Goal: Task Accomplishment & Management: Manage account settings

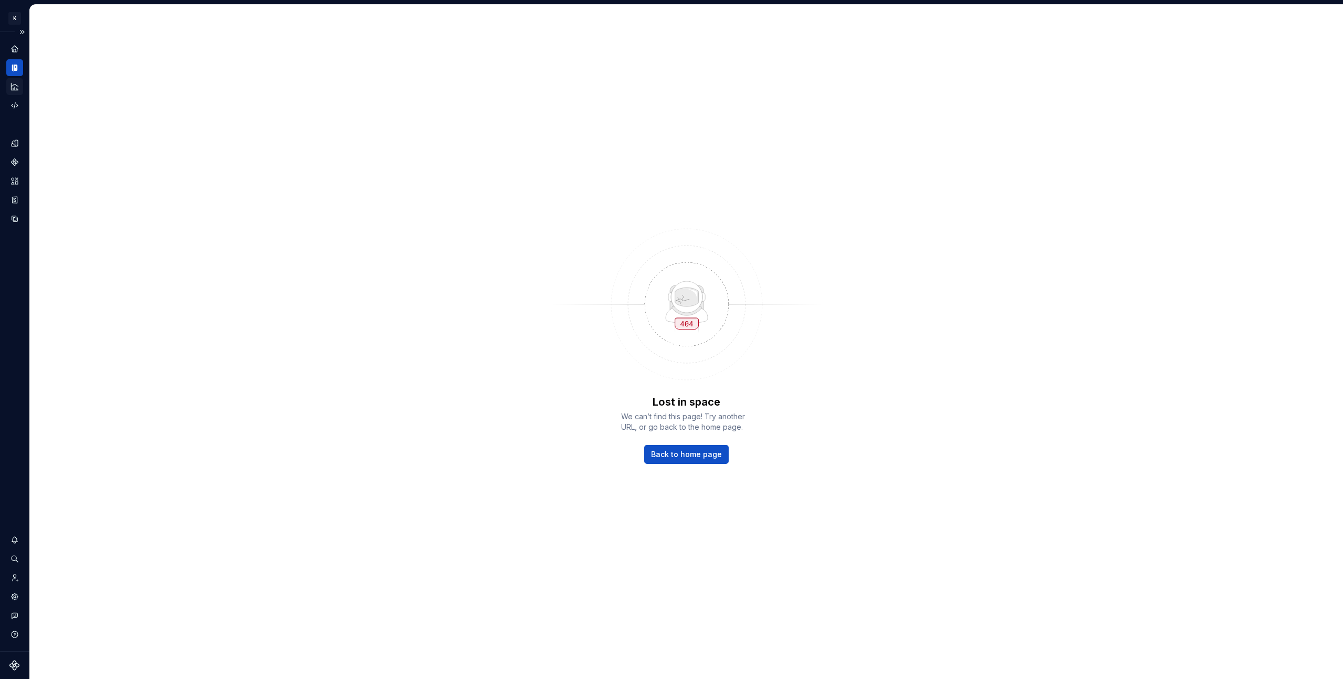
click at [20, 82] on div "Analytics" at bounding box center [14, 86] width 17 height 17
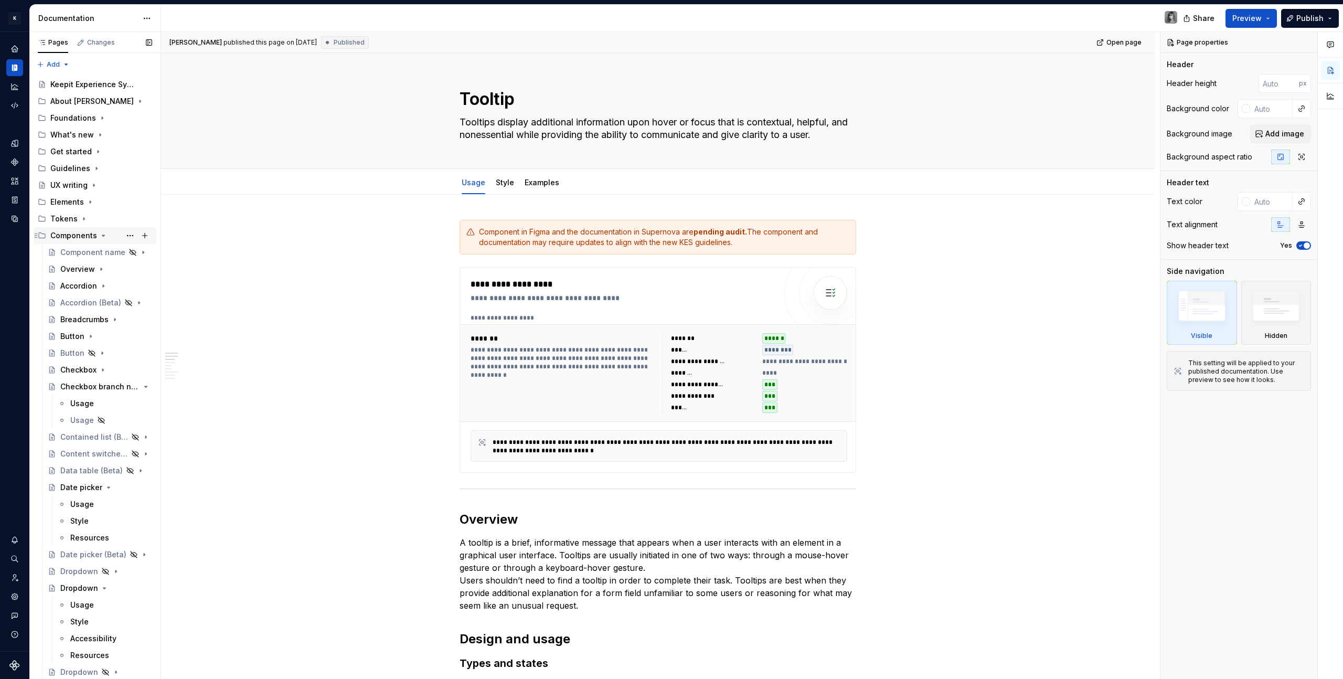
click at [100, 235] on icon "Page tree" at bounding box center [103, 235] width 8 height 8
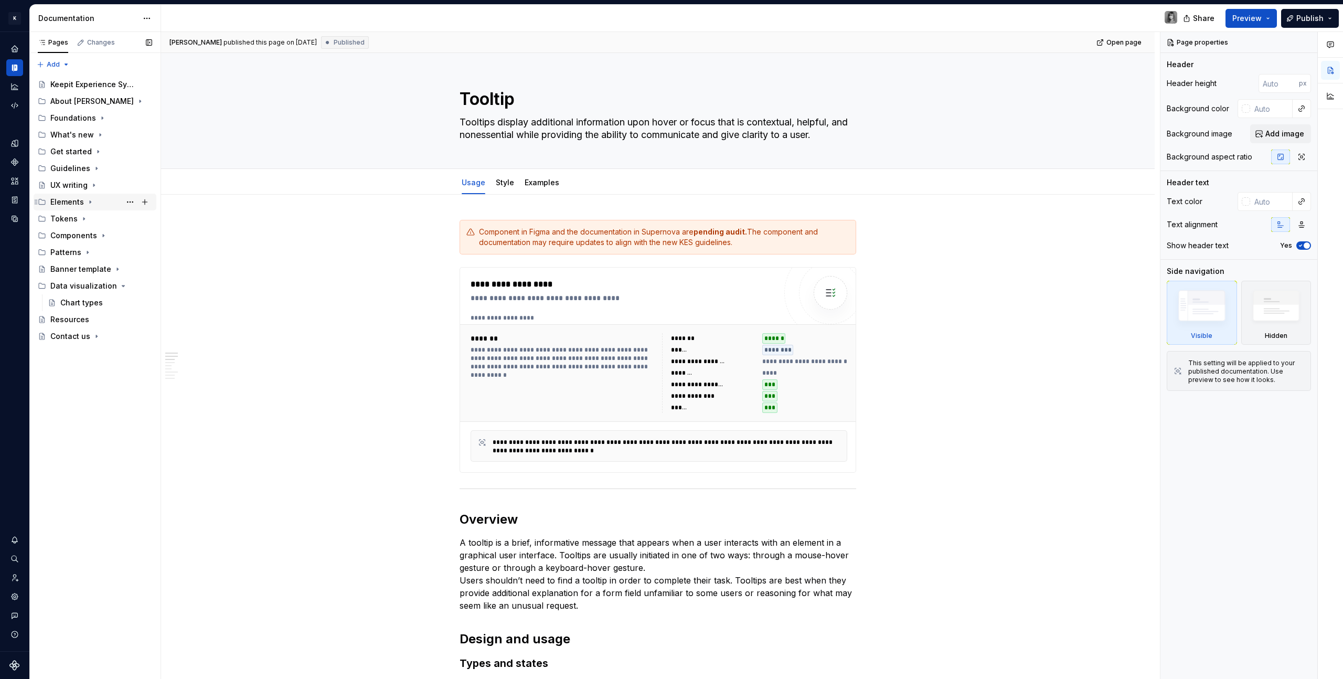
click at [83, 197] on div "Elements" at bounding box center [101, 202] width 102 height 15
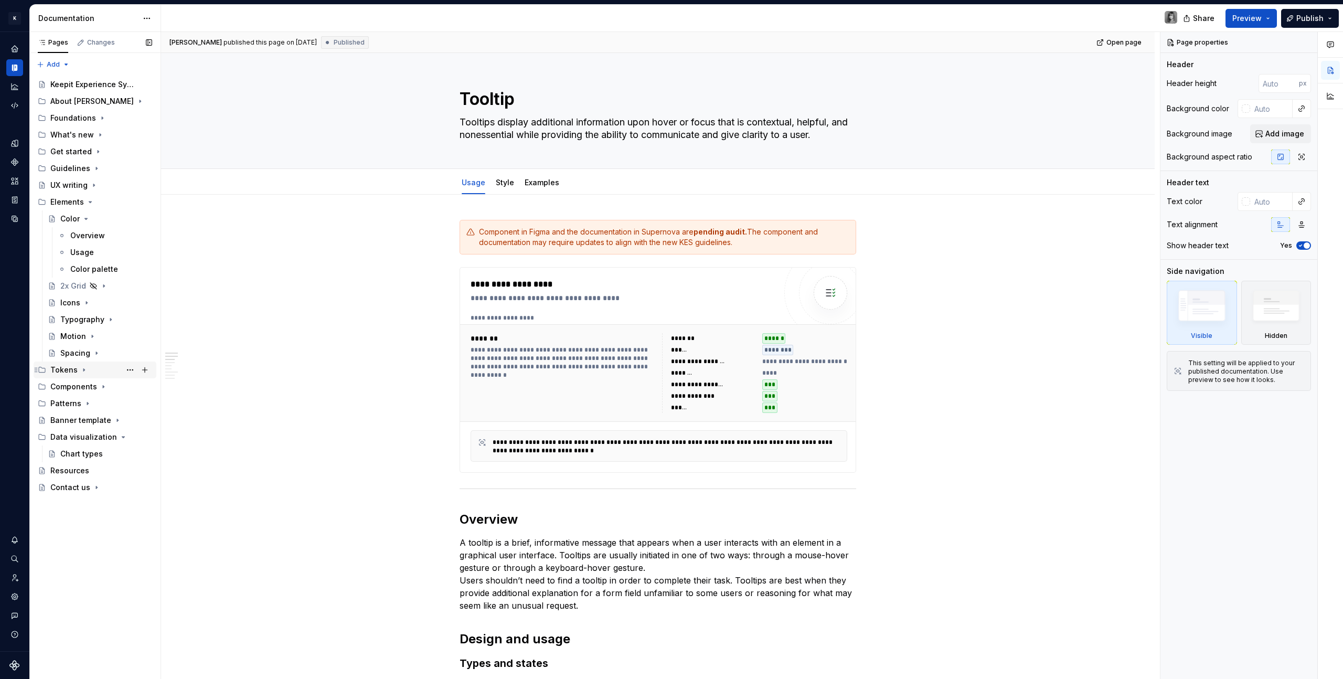
click at [83, 373] on icon "Page tree" at bounding box center [84, 370] width 8 height 8
click at [86, 371] on icon "Page tree" at bounding box center [84, 370] width 8 height 8
click at [84, 217] on icon "Page tree" at bounding box center [86, 219] width 8 height 8
click at [81, 111] on div "Foundations" at bounding box center [101, 118] width 102 height 15
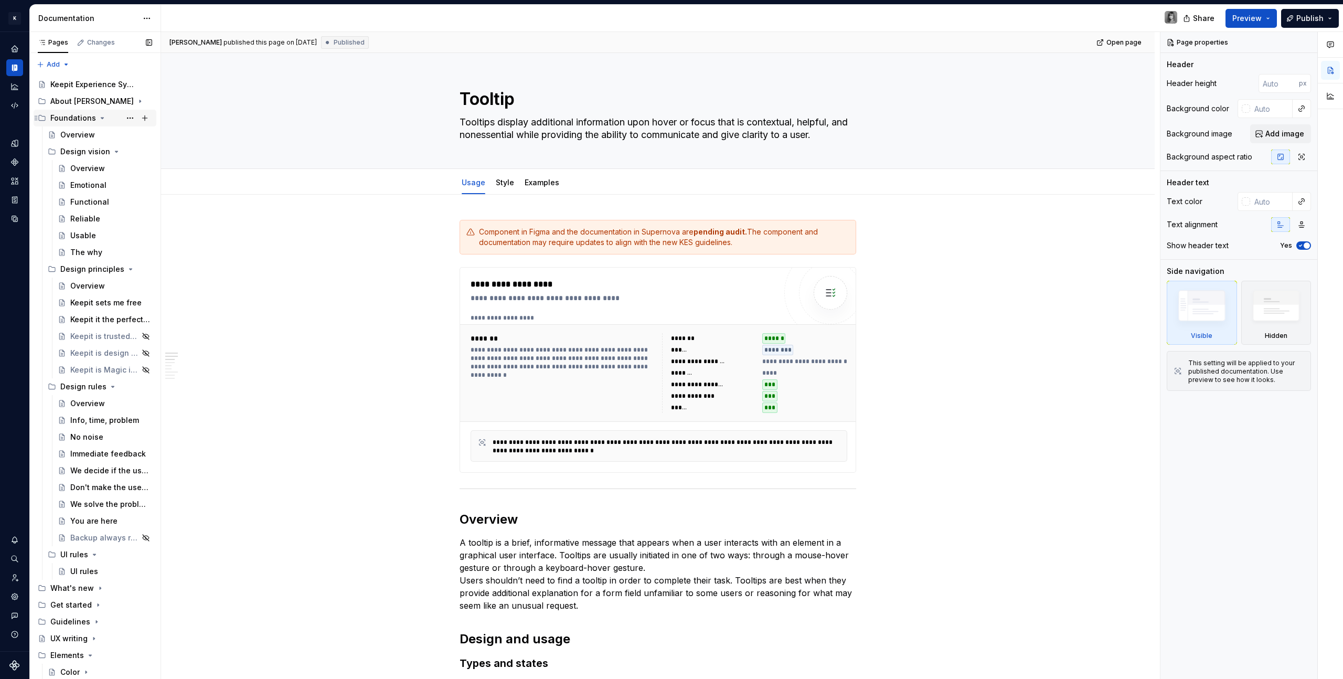
click at [81, 111] on div "Foundations" at bounding box center [101, 118] width 102 height 15
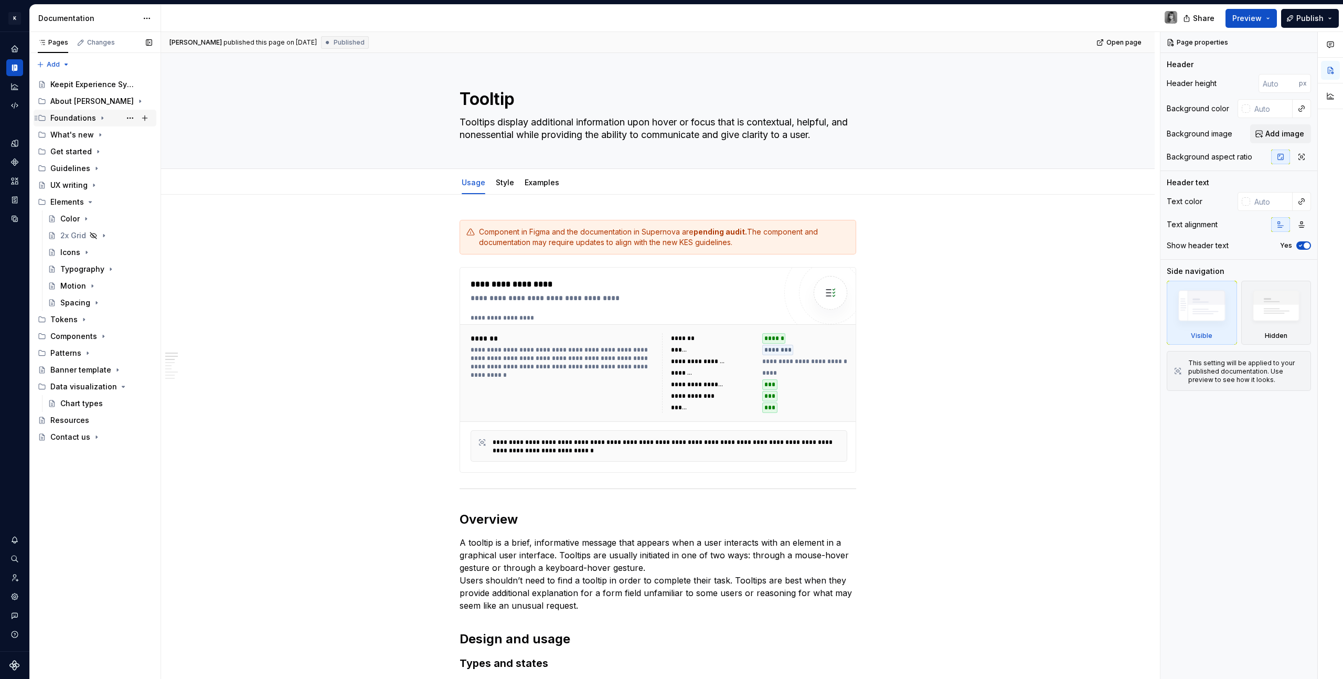
click at [91, 114] on div "Foundations" at bounding box center [73, 118] width 46 height 10
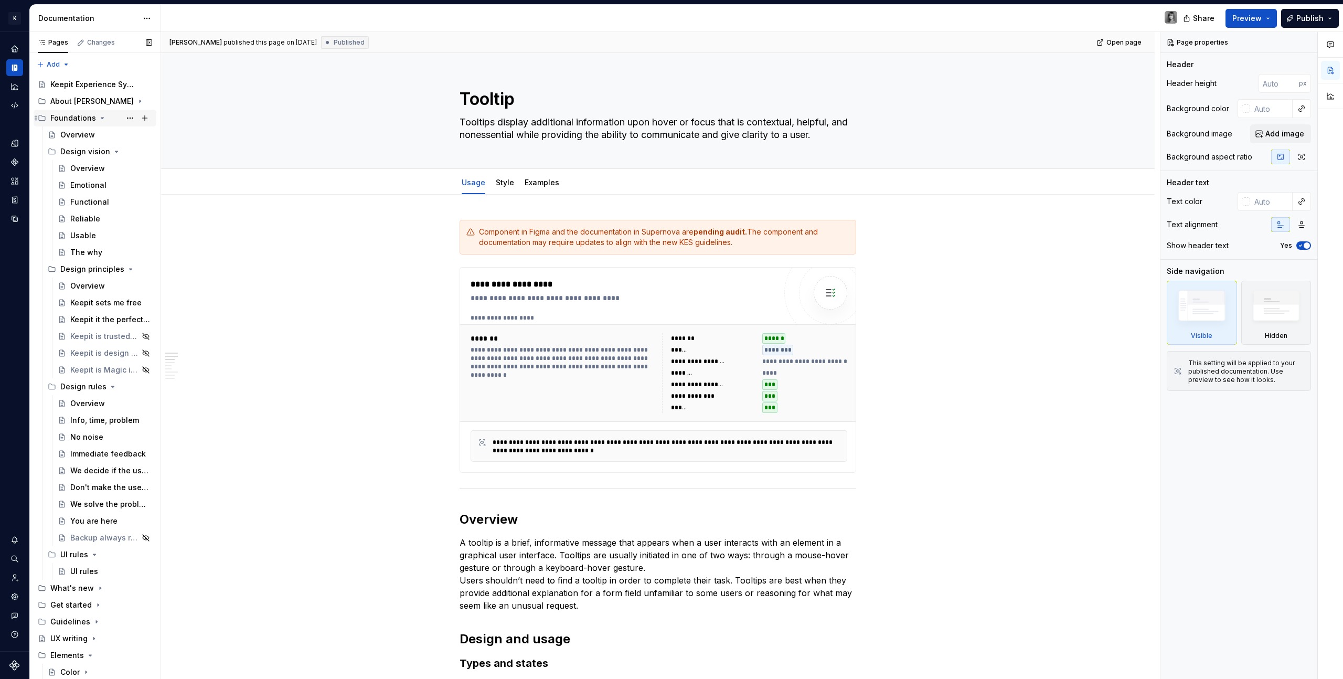
click at [100, 119] on icon "Page tree" at bounding box center [102, 118] width 8 height 8
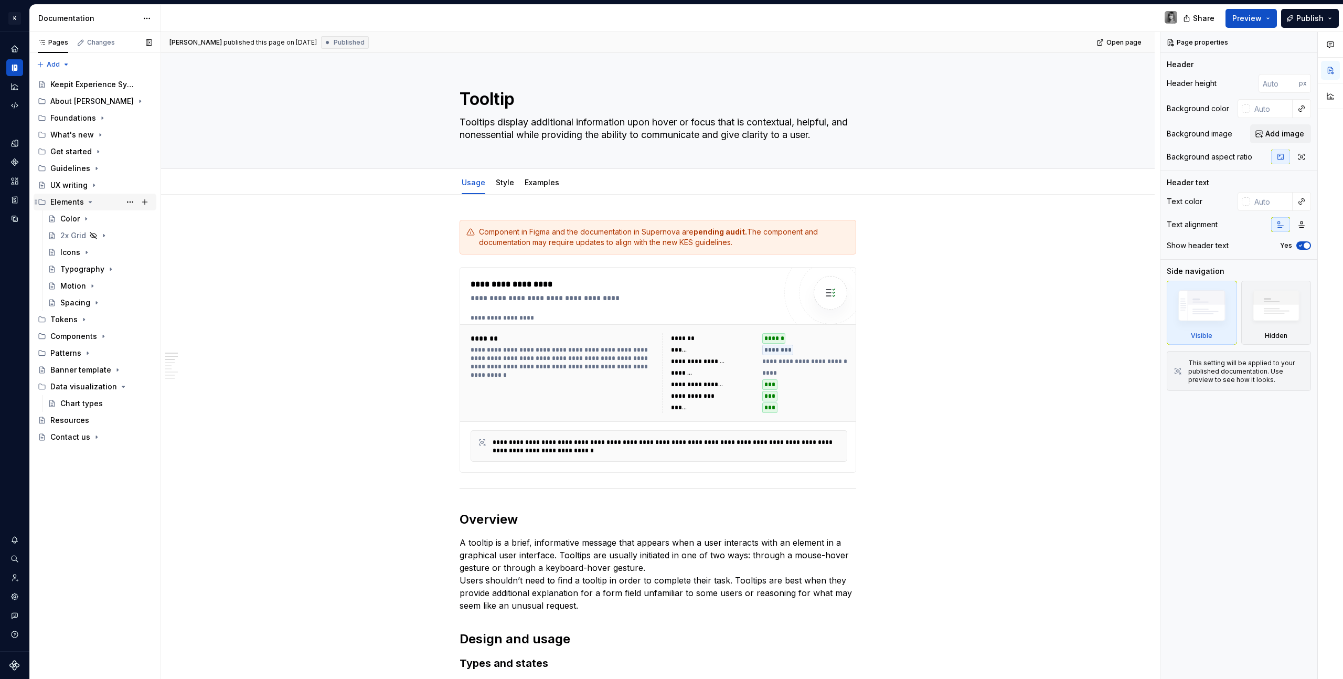
click at [95, 200] on div "Elements" at bounding box center [101, 202] width 102 height 15
click at [1336, 13] on button "Publish" at bounding box center [1310, 18] width 58 height 19
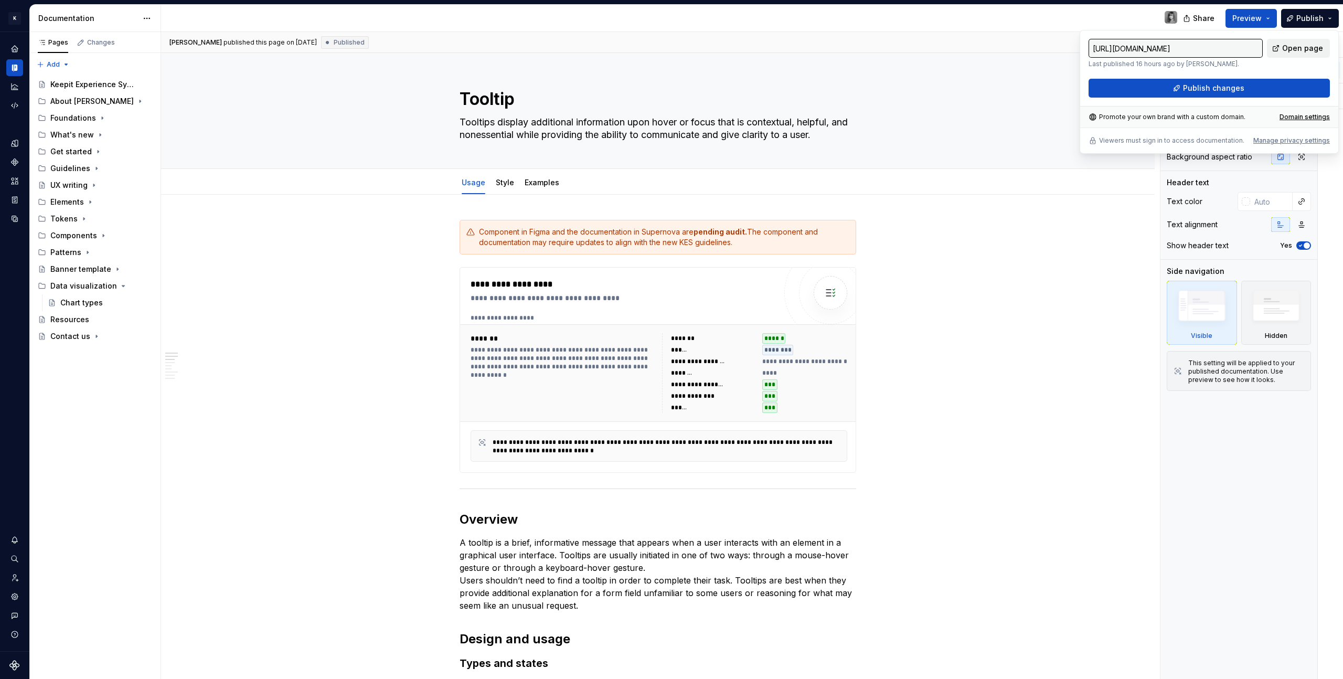
click at [1295, 45] on span "Open page" at bounding box center [1302, 48] width 41 height 10
click at [15, 167] on div "Components" at bounding box center [14, 162] width 17 height 17
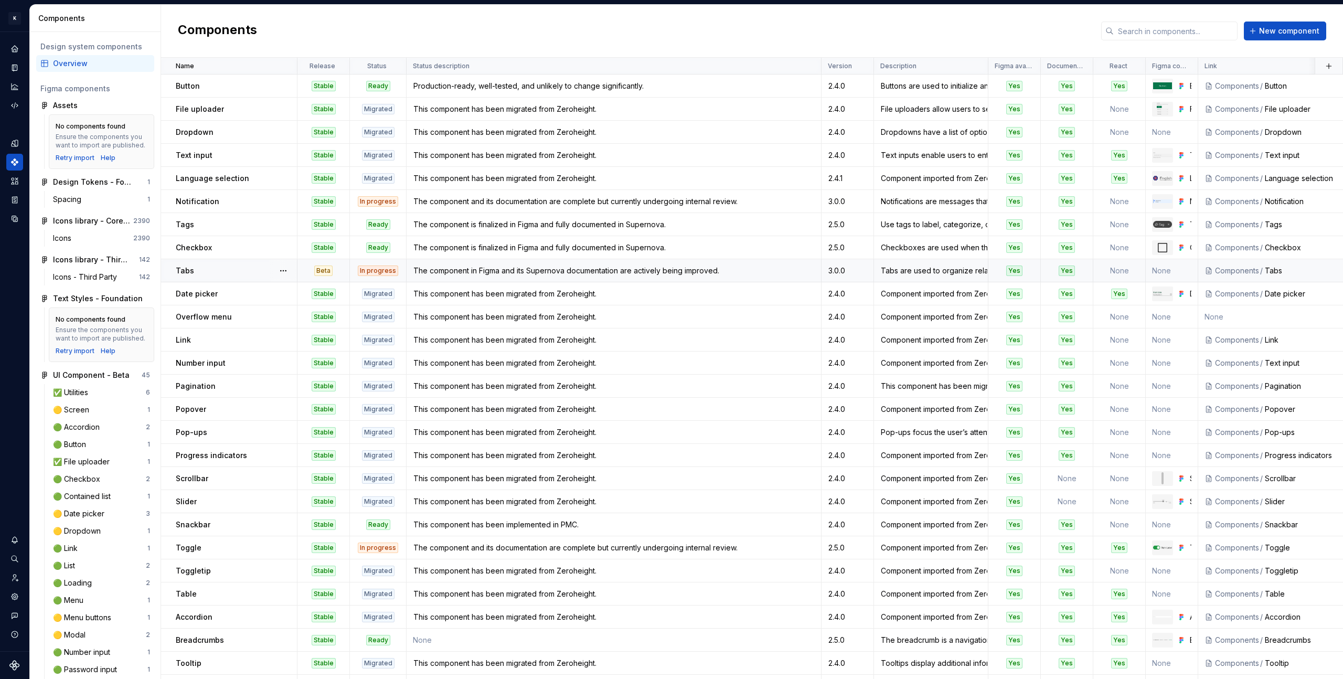
click at [820, 271] on div "The component in Figma and its Supernova documentation are actively being impro…" at bounding box center [613, 270] width 413 height 10
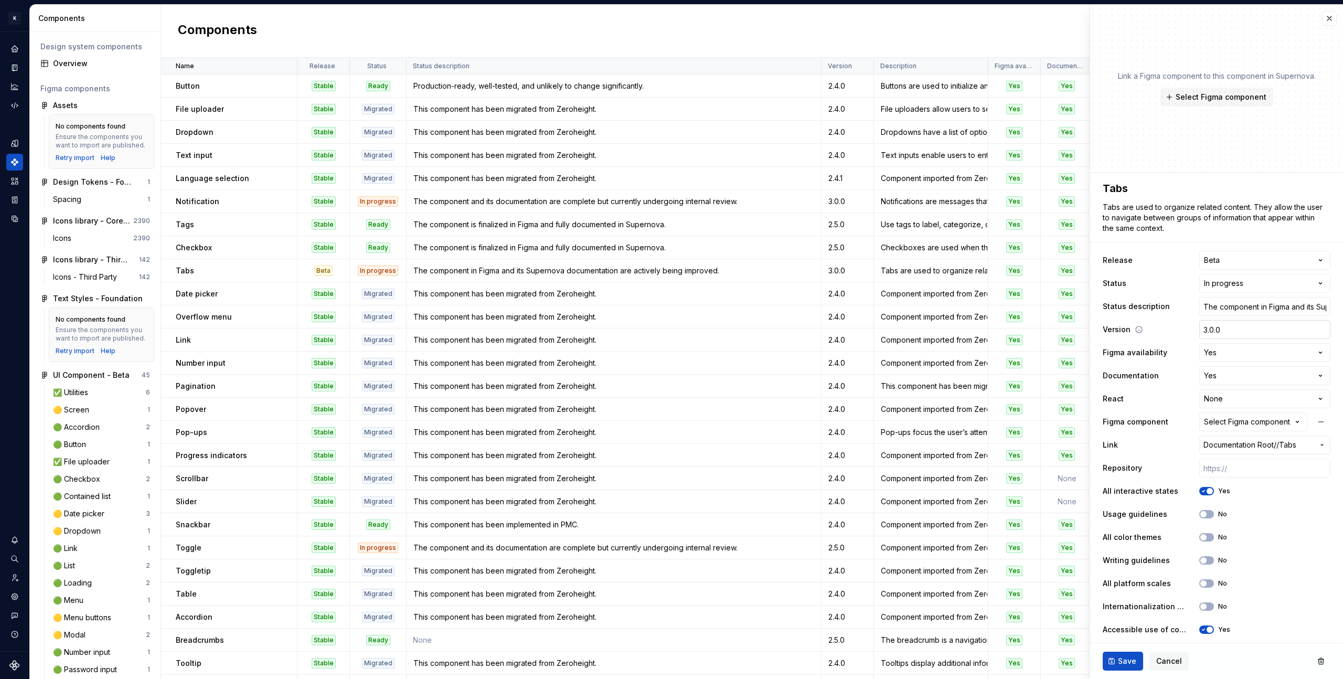
click at [1242, 323] on input "3.0.0" at bounding box center [1264, 329] width 131 height 19
type textarea "*"
type input "2"
type textarea "*"
type input "2."
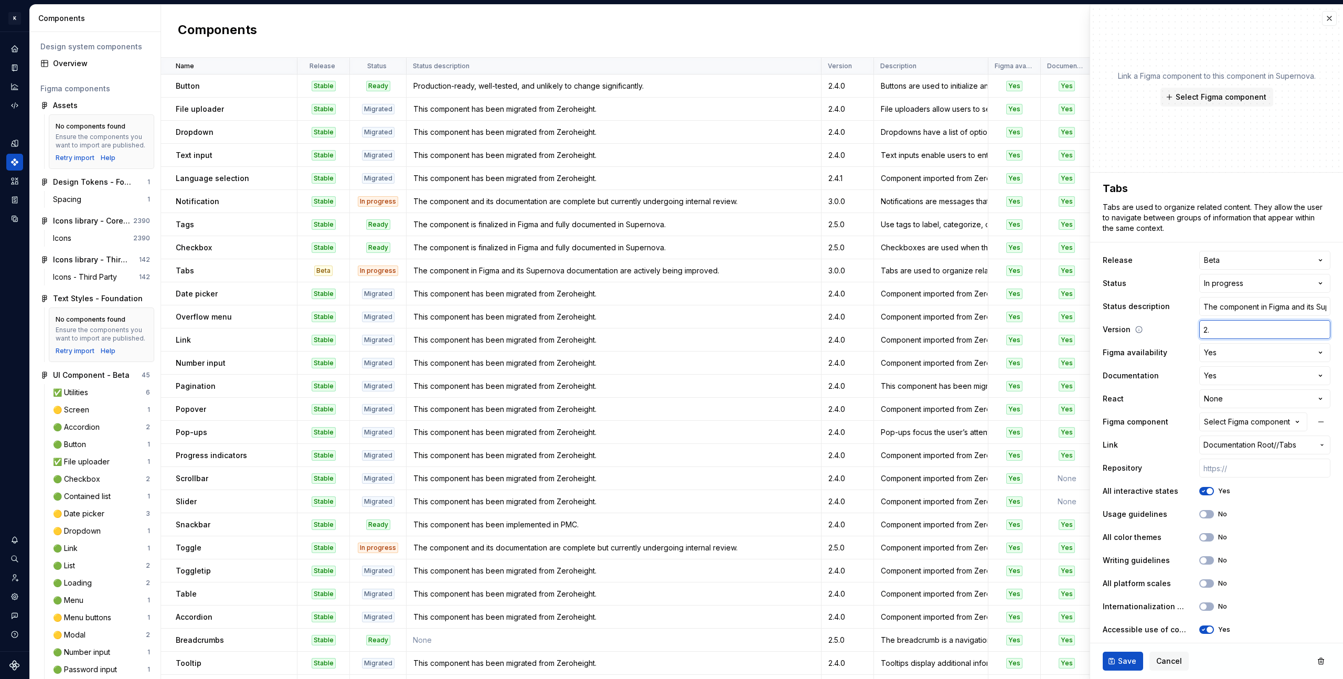
type textarea "*"
type input "2.5"
type textarea "*"
type input "2.5."
type textarea "*"
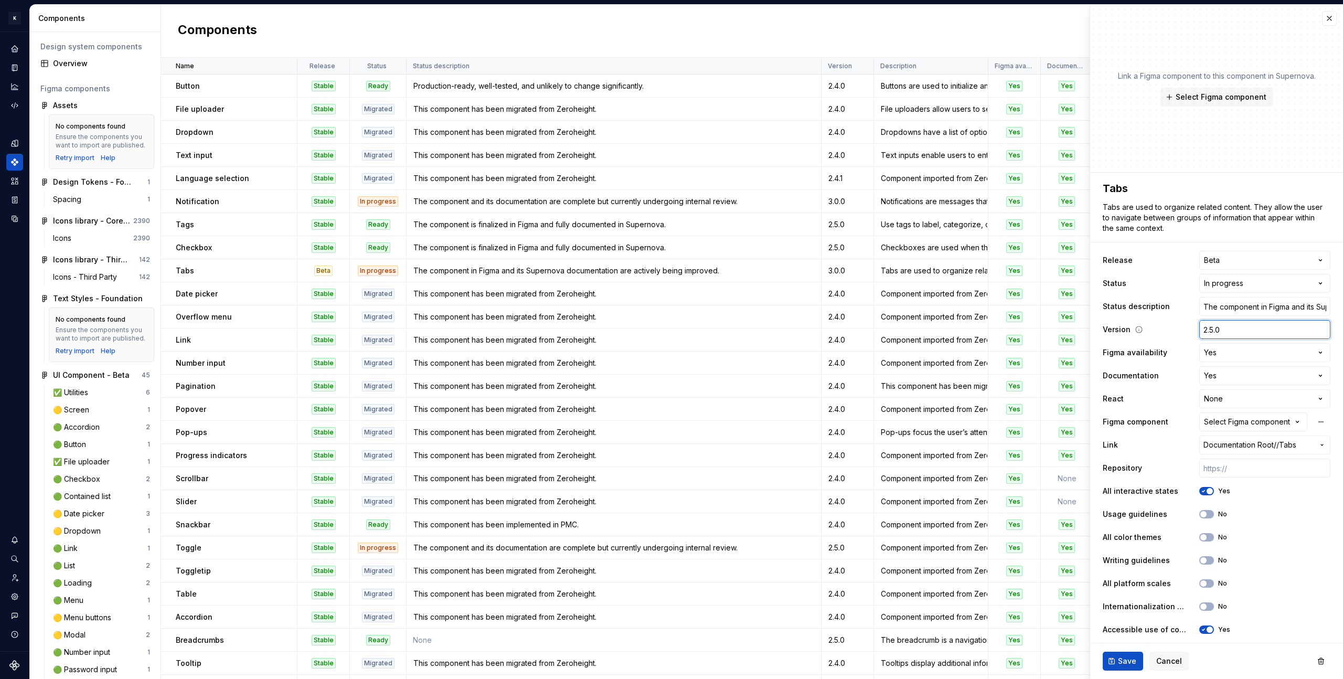
click at [1221, 325] on input "2.5.0" at bounding box center [1264, 329] width 131 height 19
click at [1222, 325] on input "2.5.0" at bounding box center [1264, 329] width 131 height 19
type input "2.5.0"
click at [1133, 661] on span "Save" at bounding box center [1127, 661] width 18 height 10
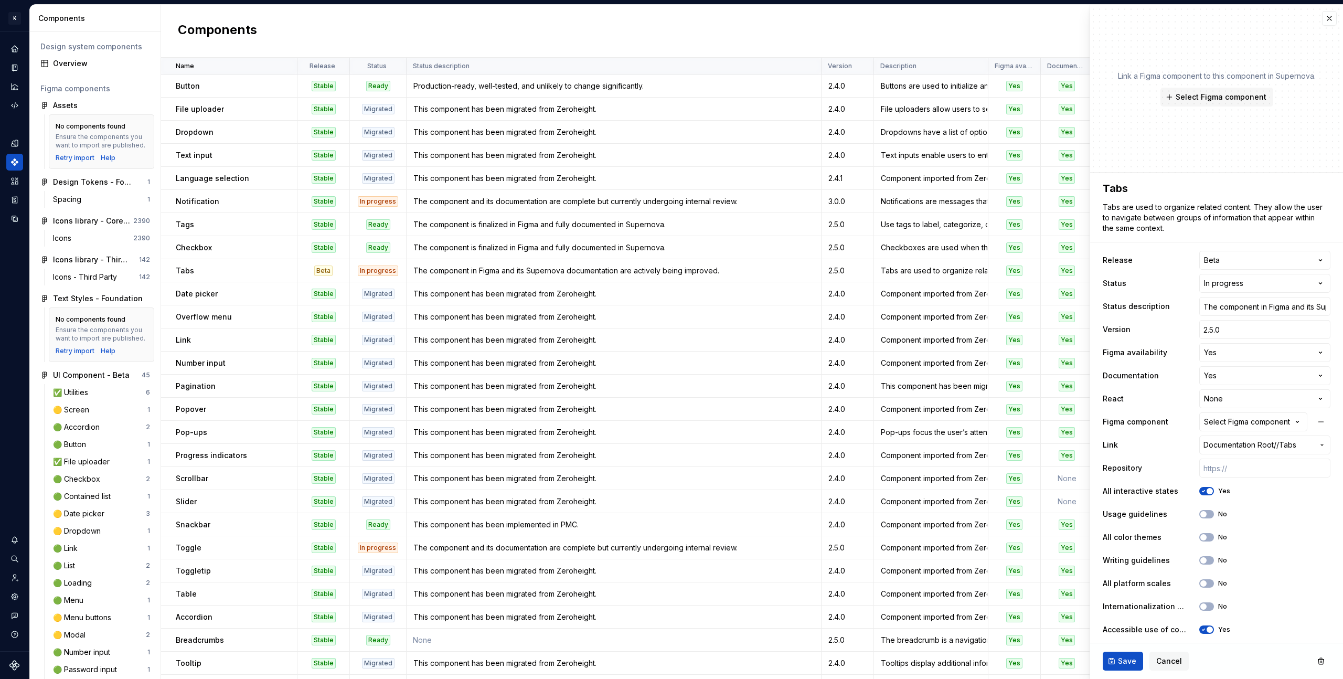
click at [1230, 260] on html "K KES Design system data Components Design system components Overview Figma com…" at bounding box center [671, 339] width 1343 height 679
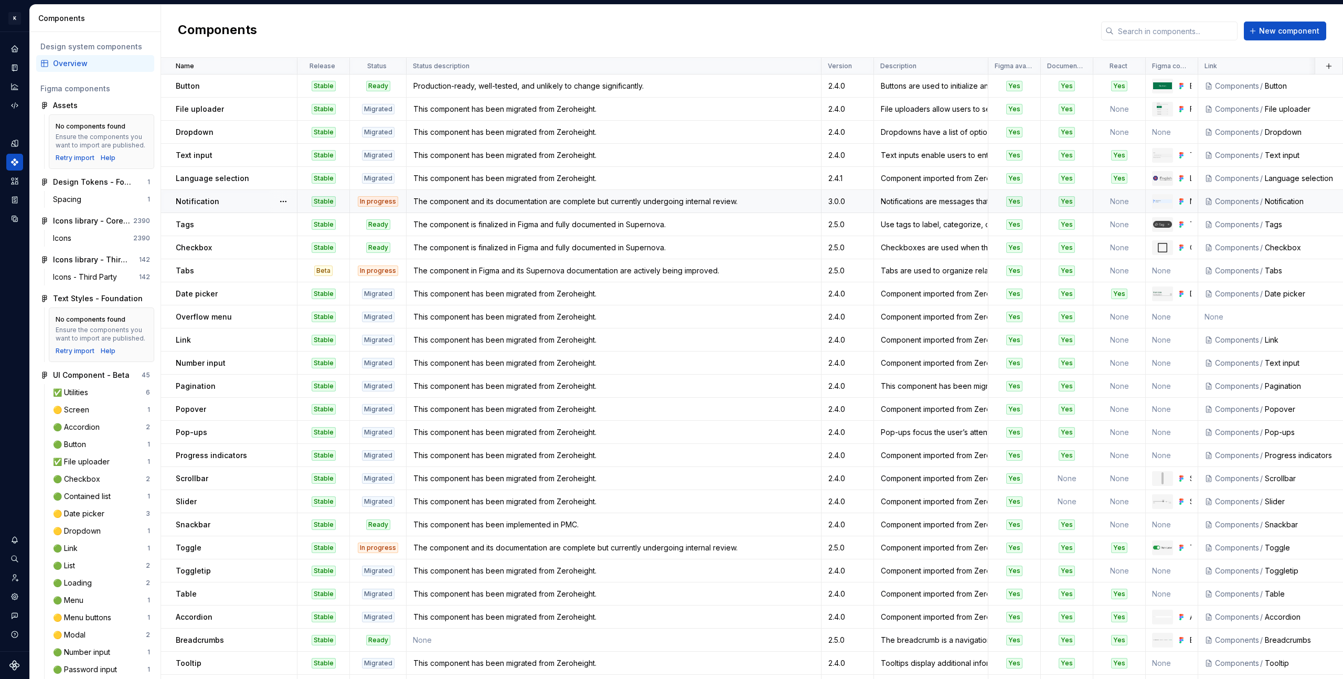
click at [251, 200] on div "Notification" at bounding box center [236, 201] width 121 height 10
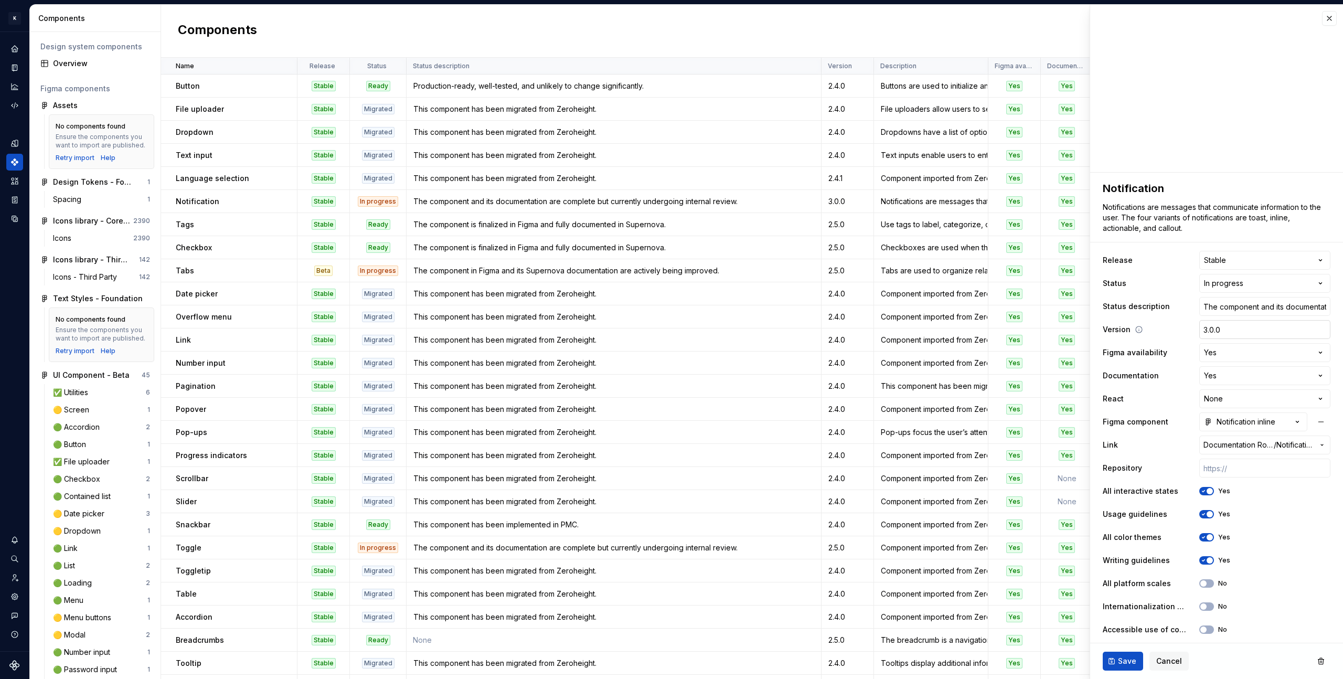
click at [1244, 334] on input "3.0.0" at bounding box center [1264, 329] width 131 height 19
paste input "2.5"
type textarea "*"
type input "2.5.0"
click at [1226, 329] on input "2.5.0" at bounding box center [1264, 329] width 131 height 19
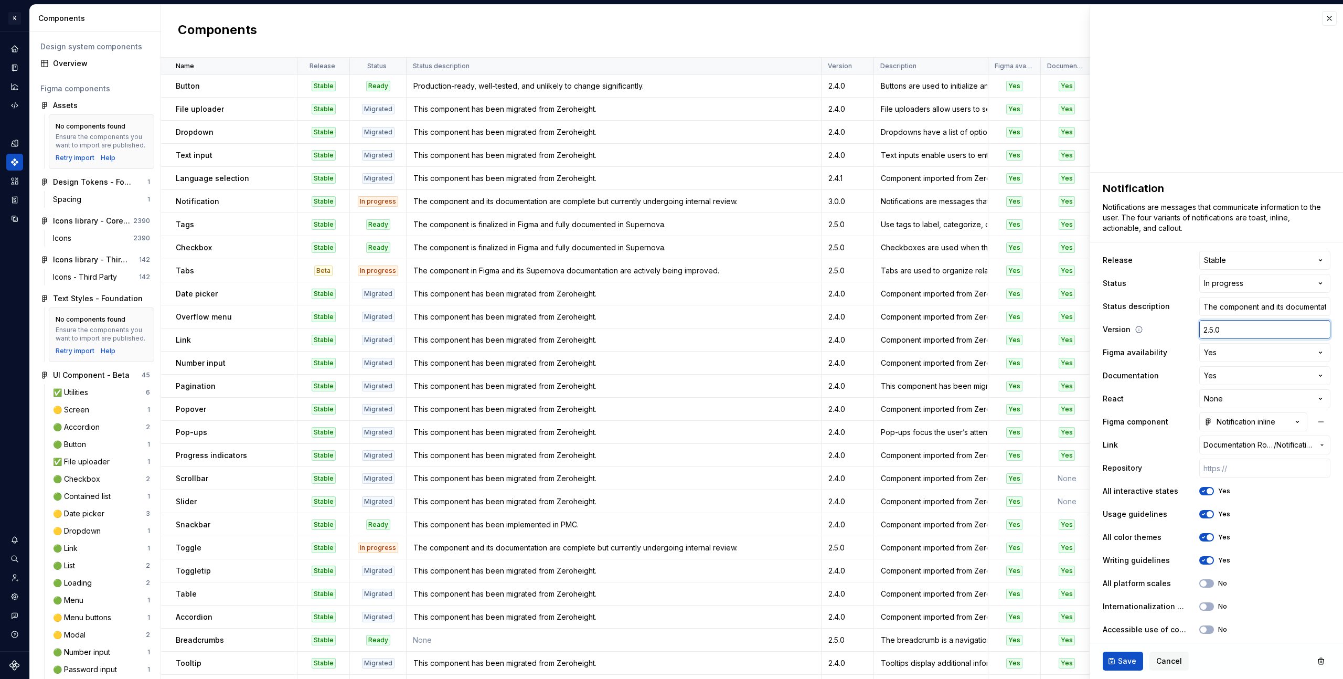
click at [1226, 329] on input "2.5.0" at bounding box center [1264, 329] width 131 height 19
type textarea "*"
type input "3"
type textarea "*"
type input "3."
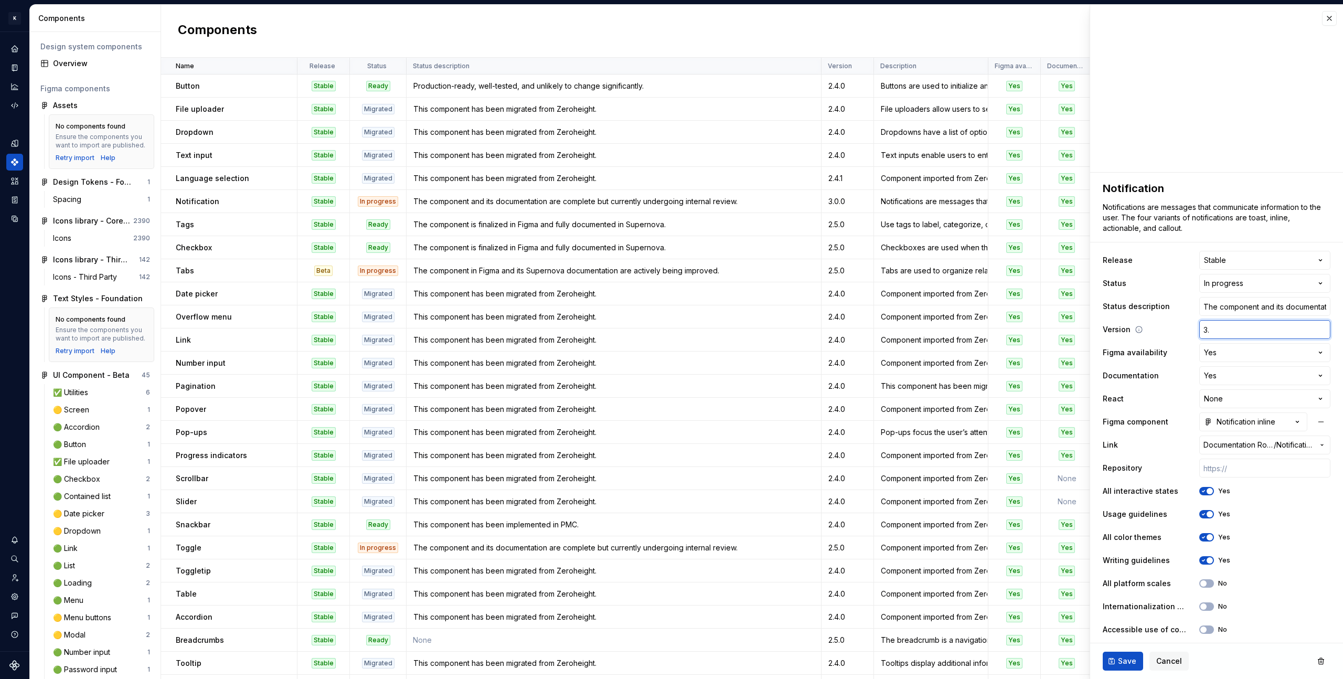
type textarea "*"
type input "3.0"
type textarea "*"
type input "3.0."
type textarea "*"
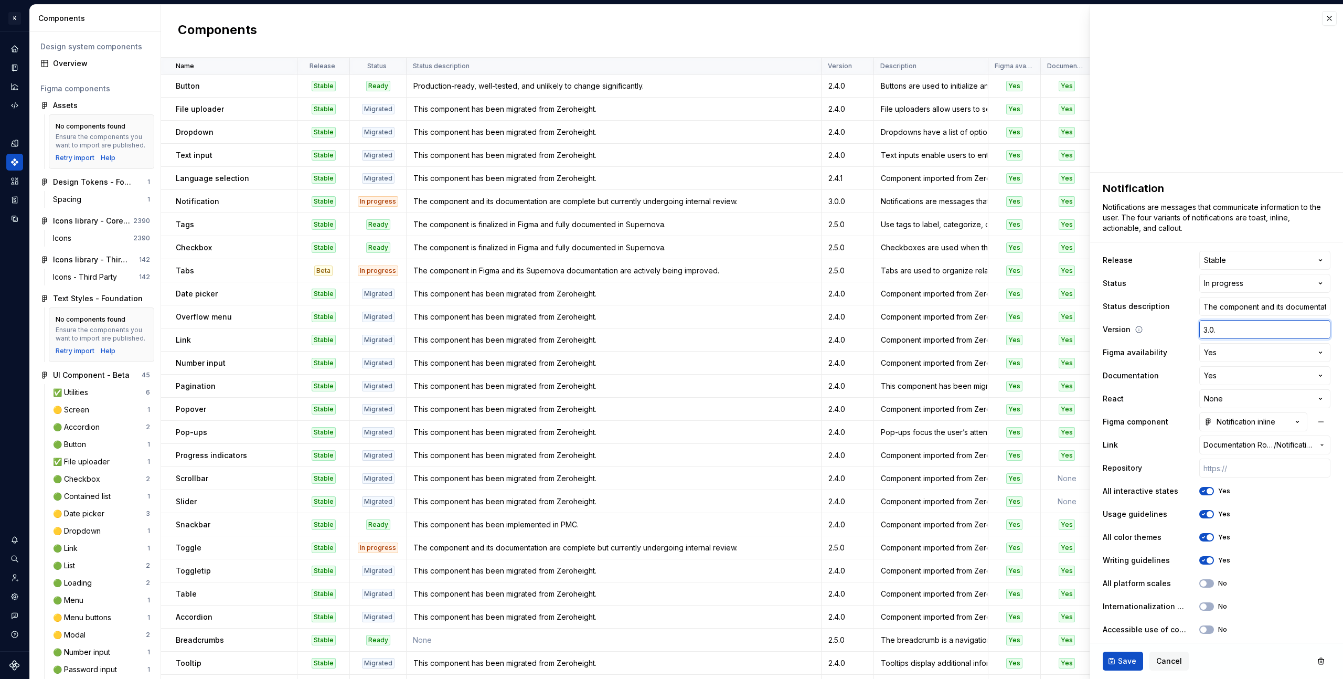
type input "3.0.0"
type textarea "*"
type input "3.0."
type textarea "*"
type input "3.0"
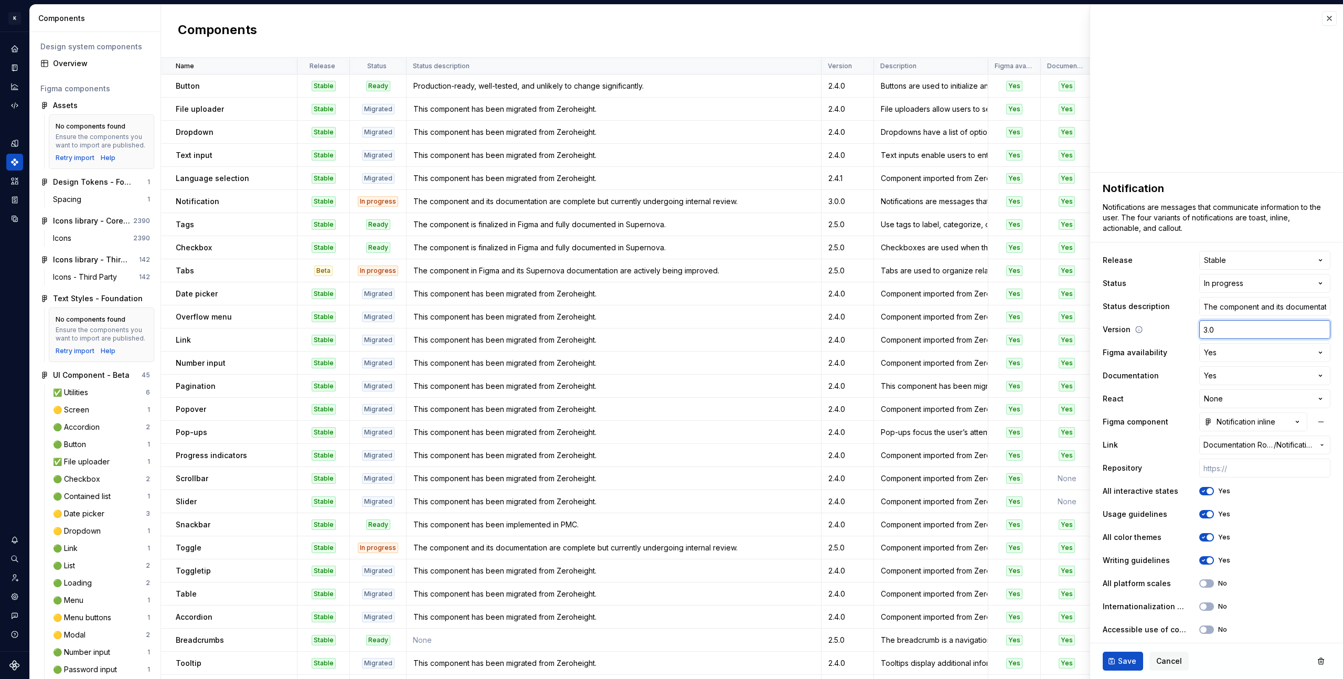
type textarea "*"
type input "3."
type textarea "*"
type input "3"
type textarea "*"
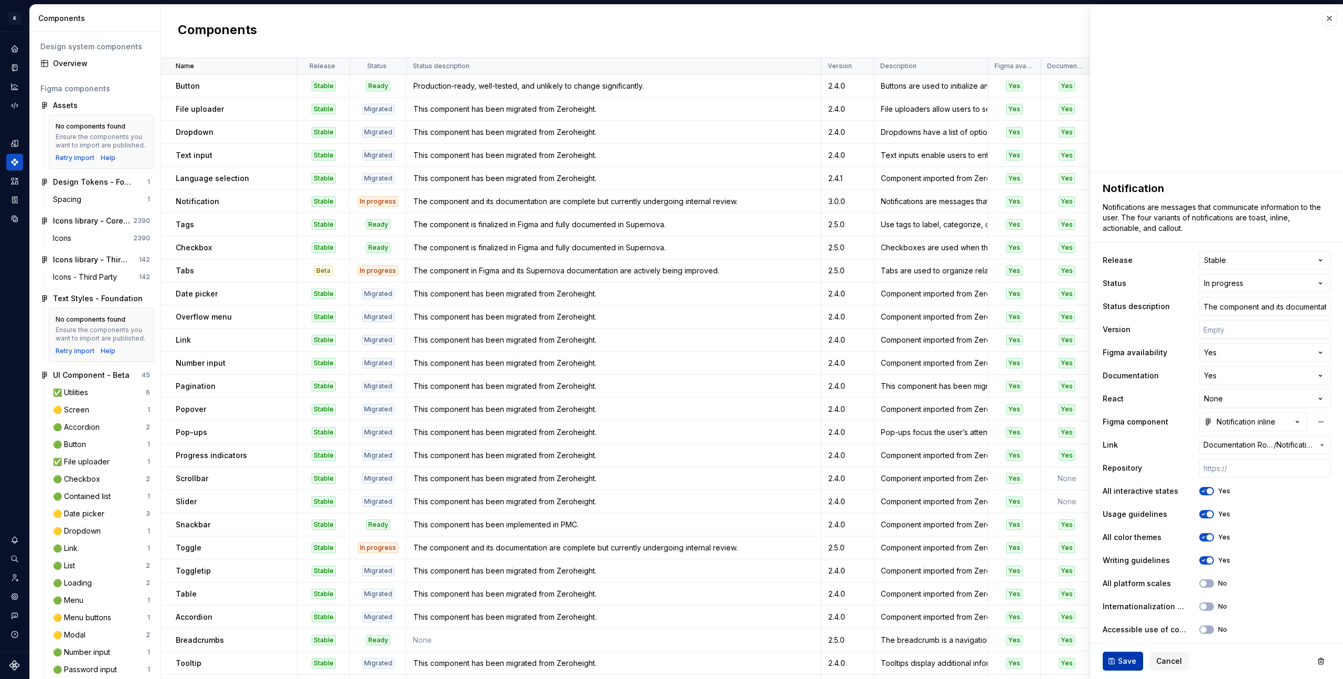
click at [1129, 662] on span "Save" at bounding box center [1127, 661] width 18 height 10
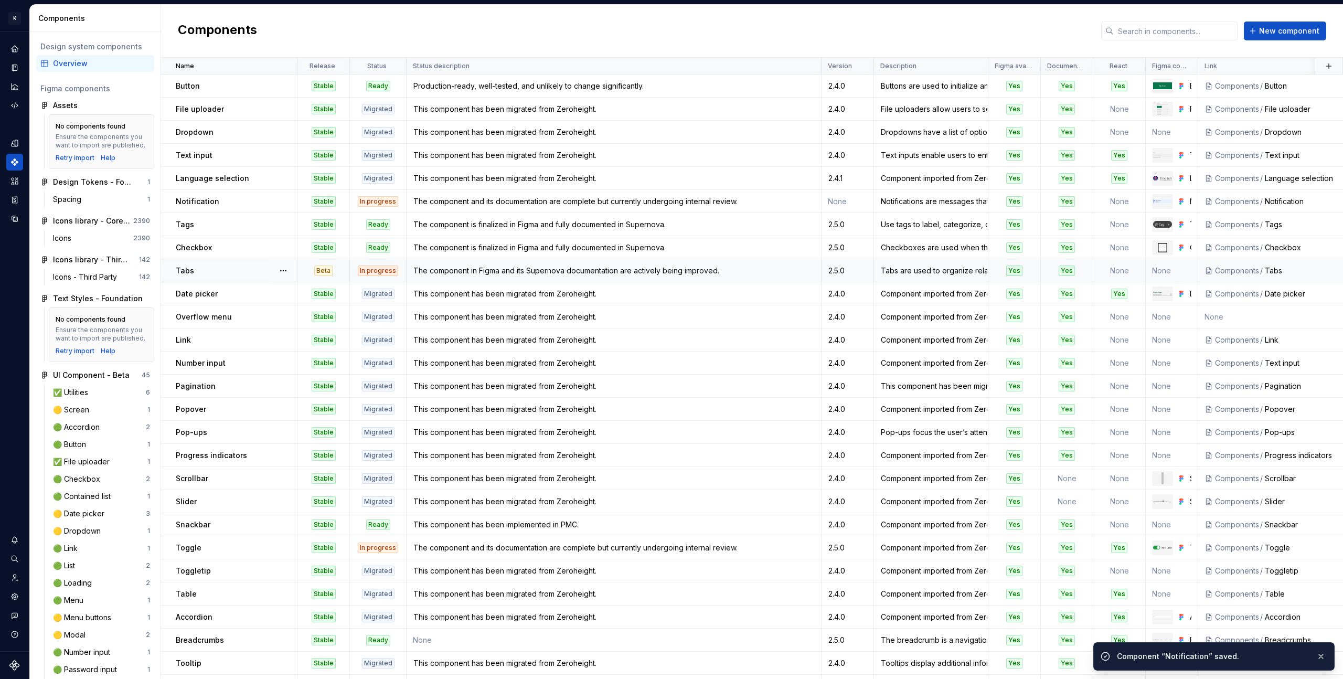
click at [224, 269] on div "Tabs" at bounding box center [236, 270] width 121 height 10
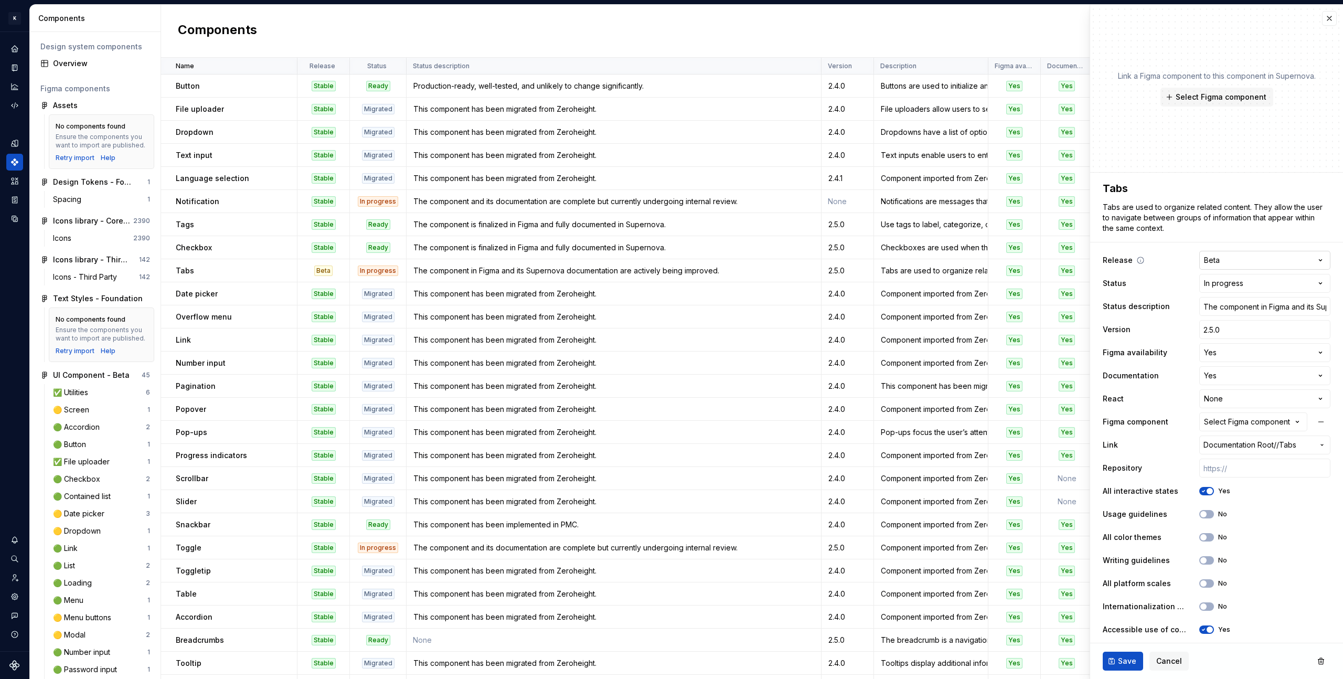
click at [1243, 263] on html "K KES Design system data Components Design system components Overview Figma com…" at bounding box center [671, 339] width 1343 height 679
type textarea "*"
select select "**********"
type textarea "*"
click at [1238, 334] on input "2.5.0" at bounding box center [1264, 329] width 131 height 19
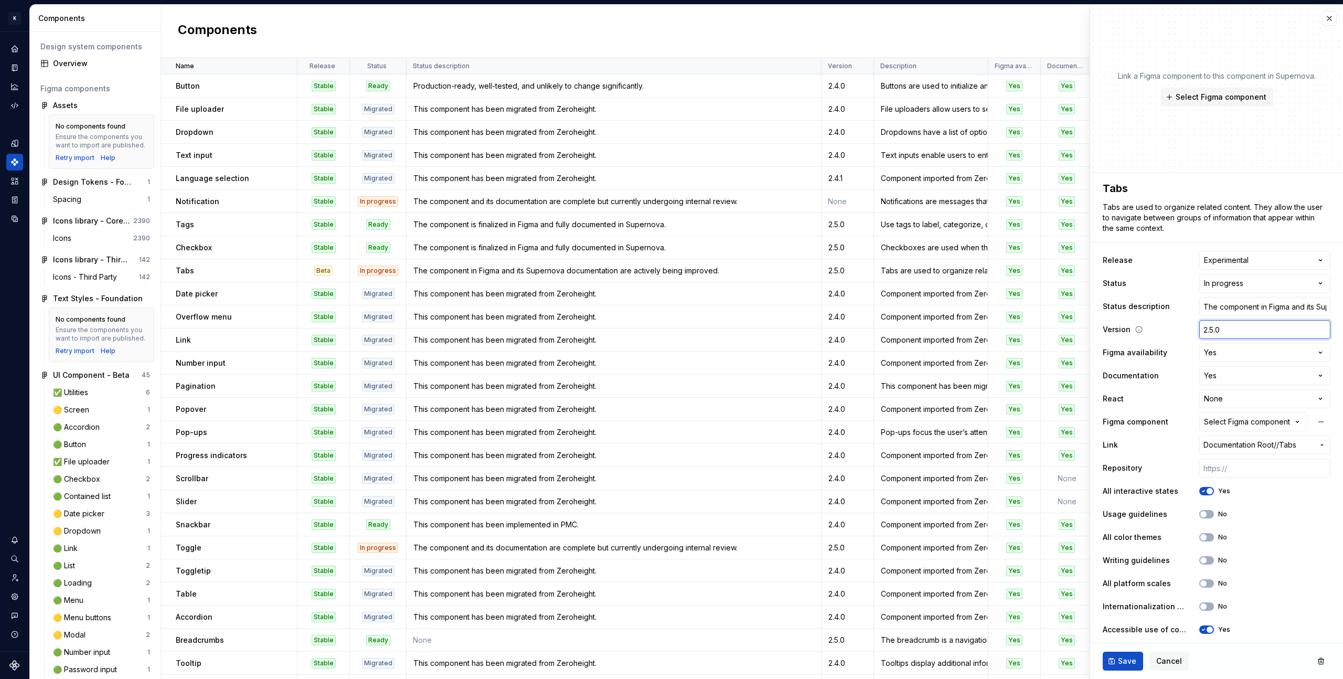
click at [1238, 334] on input "2.5.0" at bounding box center [1264, 329] width 131 height 19
type textarea "*"
click at [1106, 661] on button "Save" at bounding box center [1123, 661] width 40 height 19
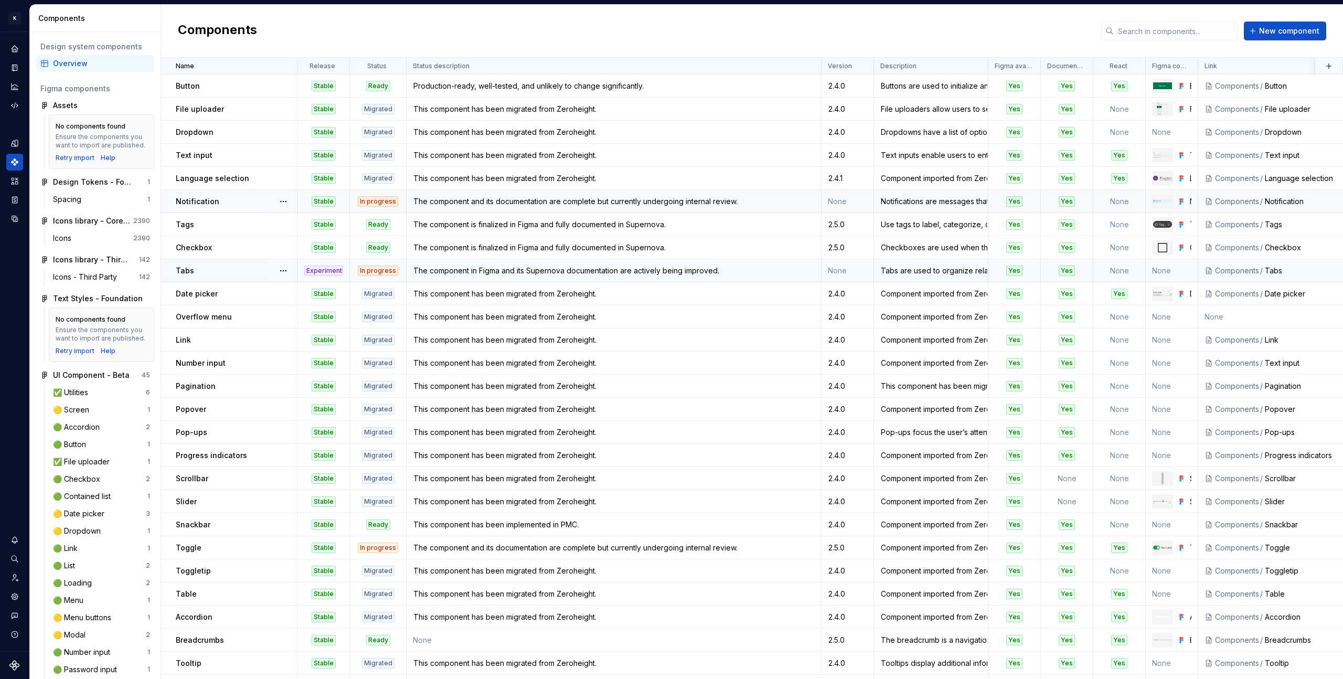
click at [251, 203] on div "Notification" at bounding box center [236, 201] width 121 height 10
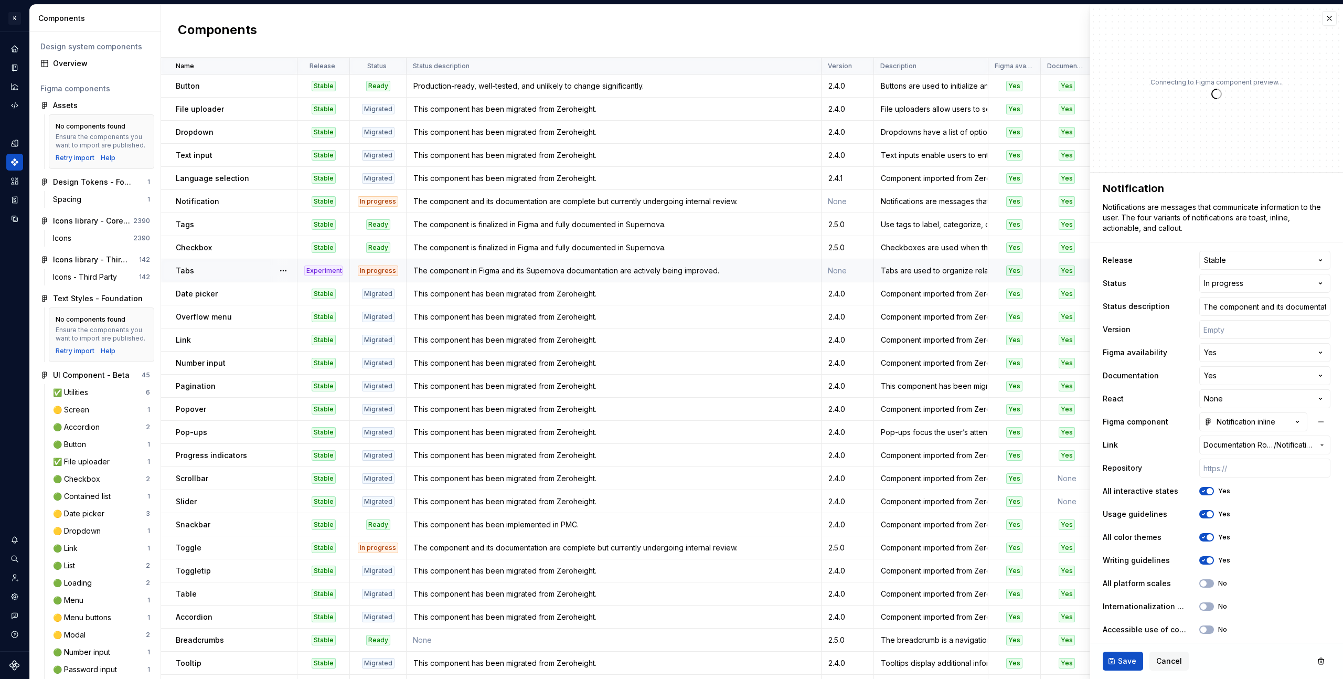
click at [1233, 246] on div "**********" at bounding box center [1216, 491] width 253 height 636
type textarea "*"
click at [1235, 257] on html "K KES Design system data Components Design system components Overview Figma com…" at bounding box center [671, 339] width 1343 height 679
select select "**********"
drag, startPoint x: 1244, startPoint y: 314, endPoint x: 1241, endPoint y: 323, distance: 9.3
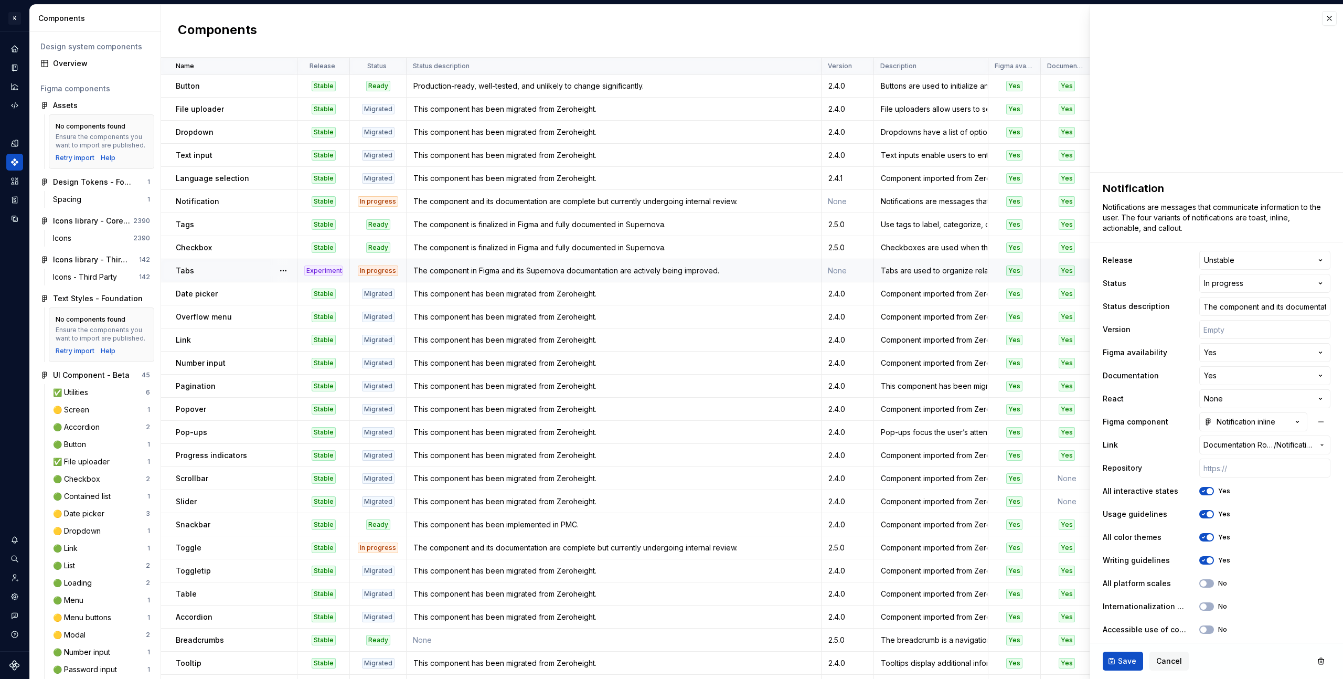
click at [1120, 654] on button "Save" at bounding box center [1123, 661] width 40 height 19
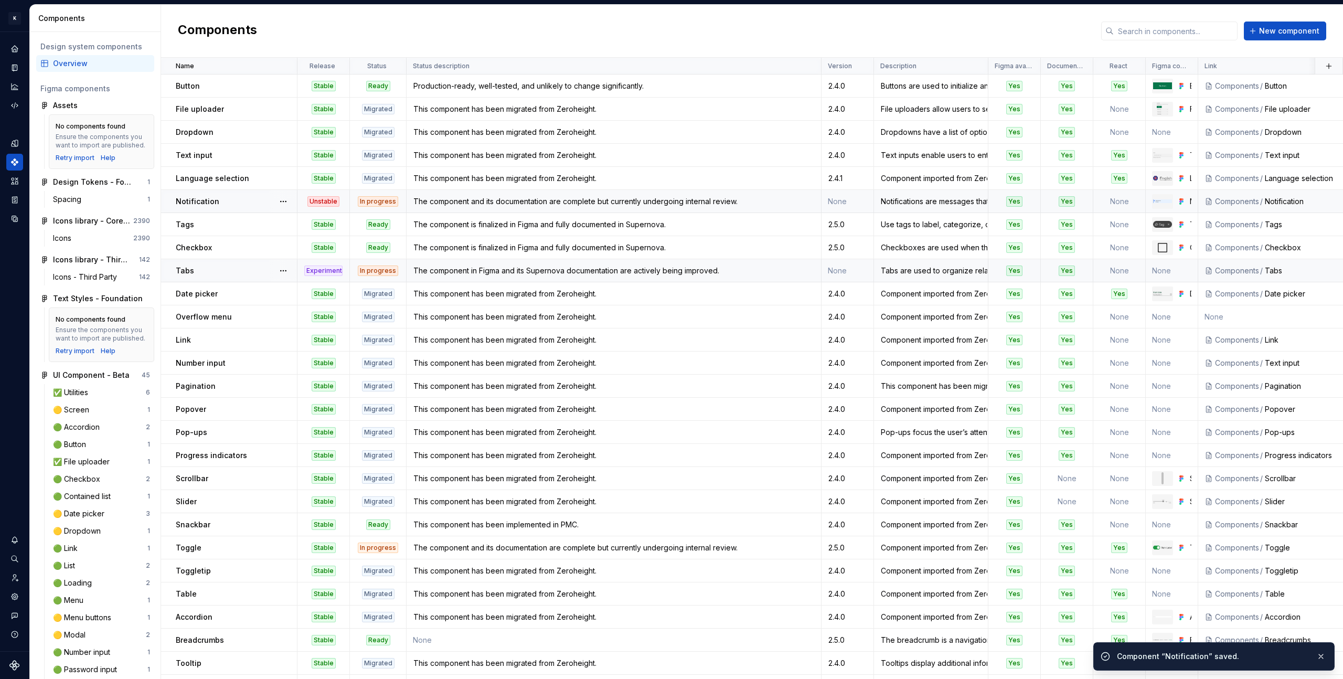
click at [508, 199] on div "The component and its documentation are complete but currently undergoing inter…" at bounding box center [613, 201] width 413 height 10
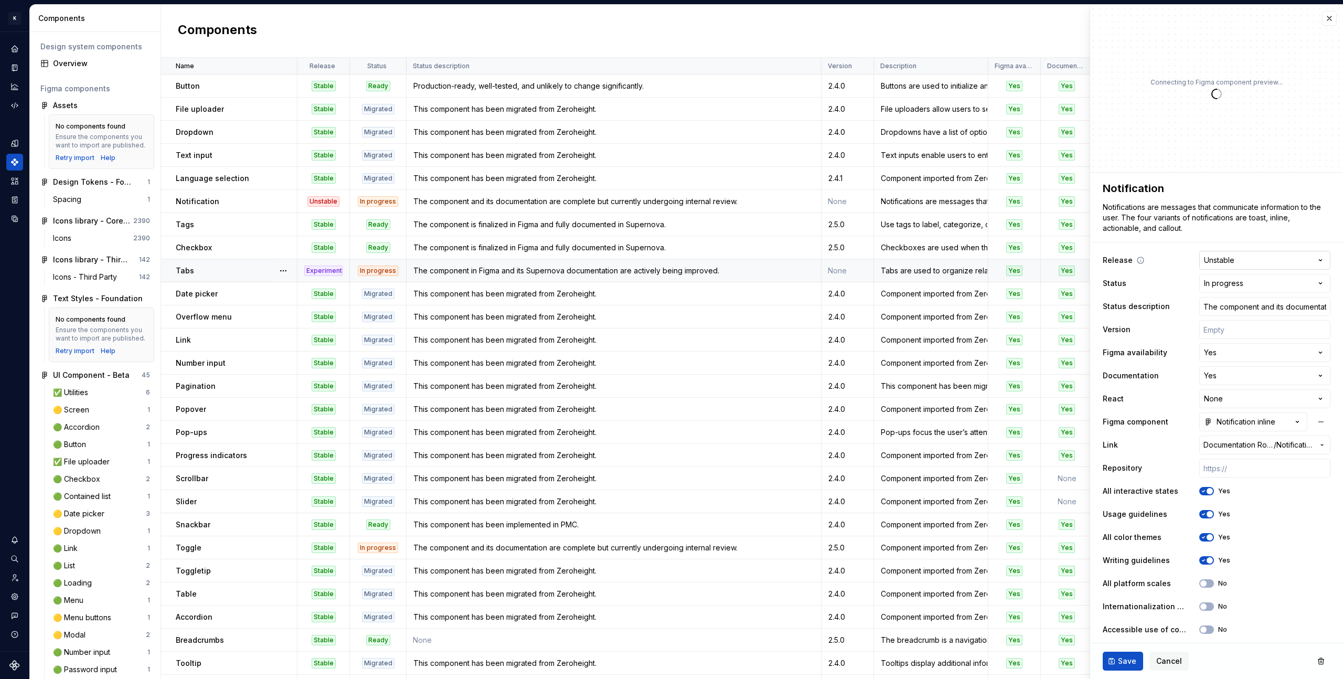
click at [1262, 260] on html "K KES Design system data Components Design system components Overview Figma com…" at bounding box center [671, 339] width 1343 height 679
click at [1273, 256] on html "K KES Design system data Components Design system components Overview Figma com…" at bounding box center [671, 339] width 1343 height 679
type textarea "*"
click at [1244, 283] on html "K KES Design system data Components Design system components Overview Figma com…" at bounding box center [671, 339] width 1343 height 679
click at [1246, 254] on html "K KES Design system data Components Design system components Overview Figma com…" at bounding box center [671, 339] width 1343 height 679
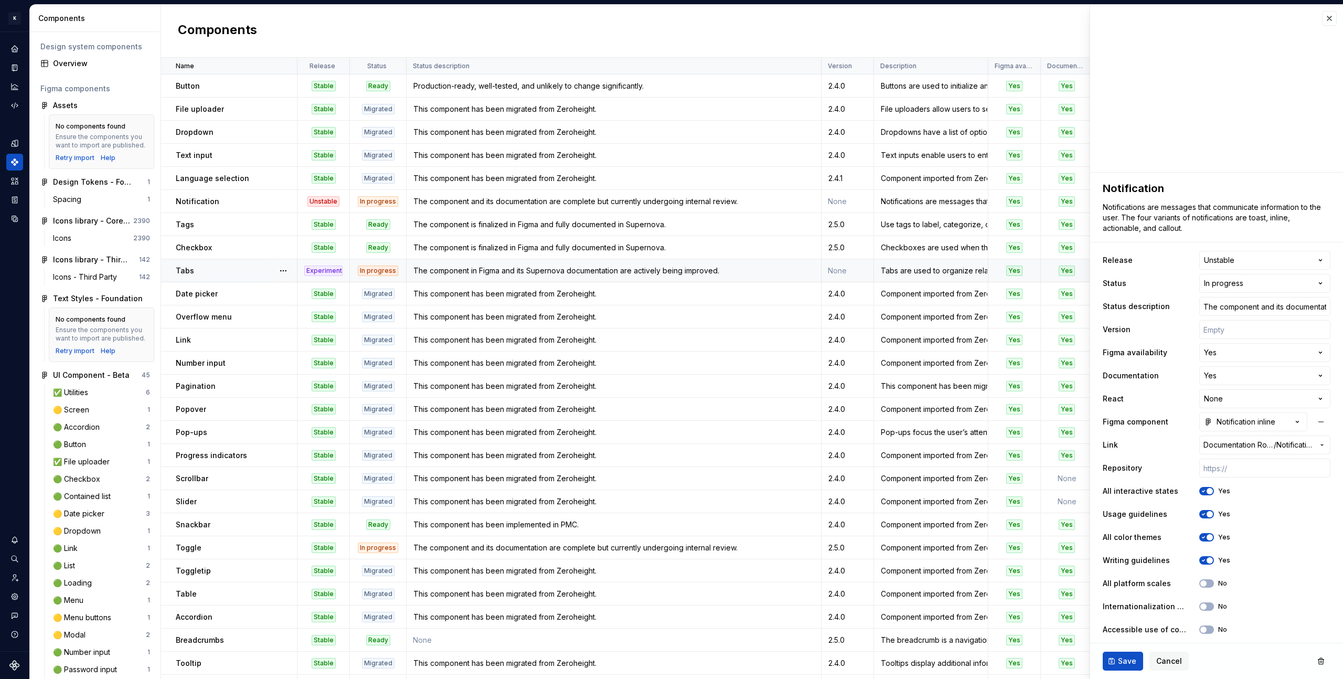
click at [1233, 257] on html "K KES Design system data Components Design system components Overview Figma com…" at bounding box center [671, 339] width 1343 height 679
select select "**********"
click at [1114, 656] on button "Save" at bounding box center [1123, 661] width 40 height 19
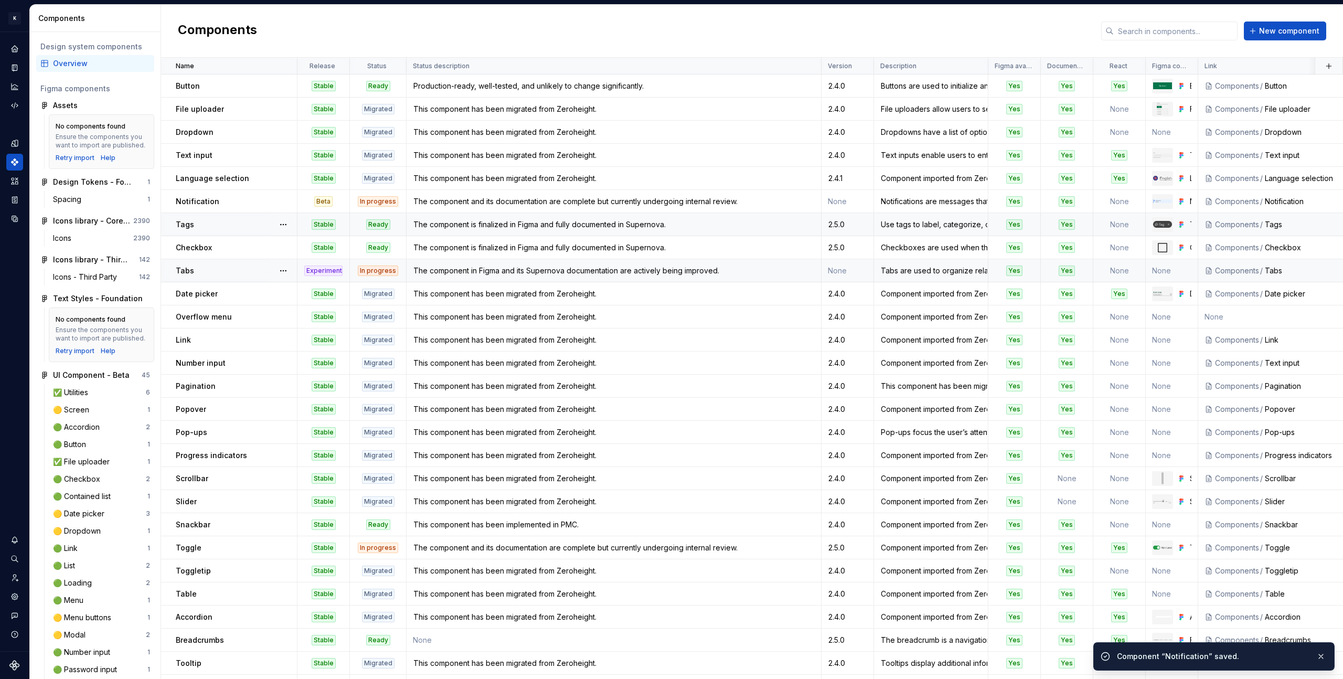
click at [331, 269] on div "Experimental" at bounding box center [323, 270] width 38 height 10
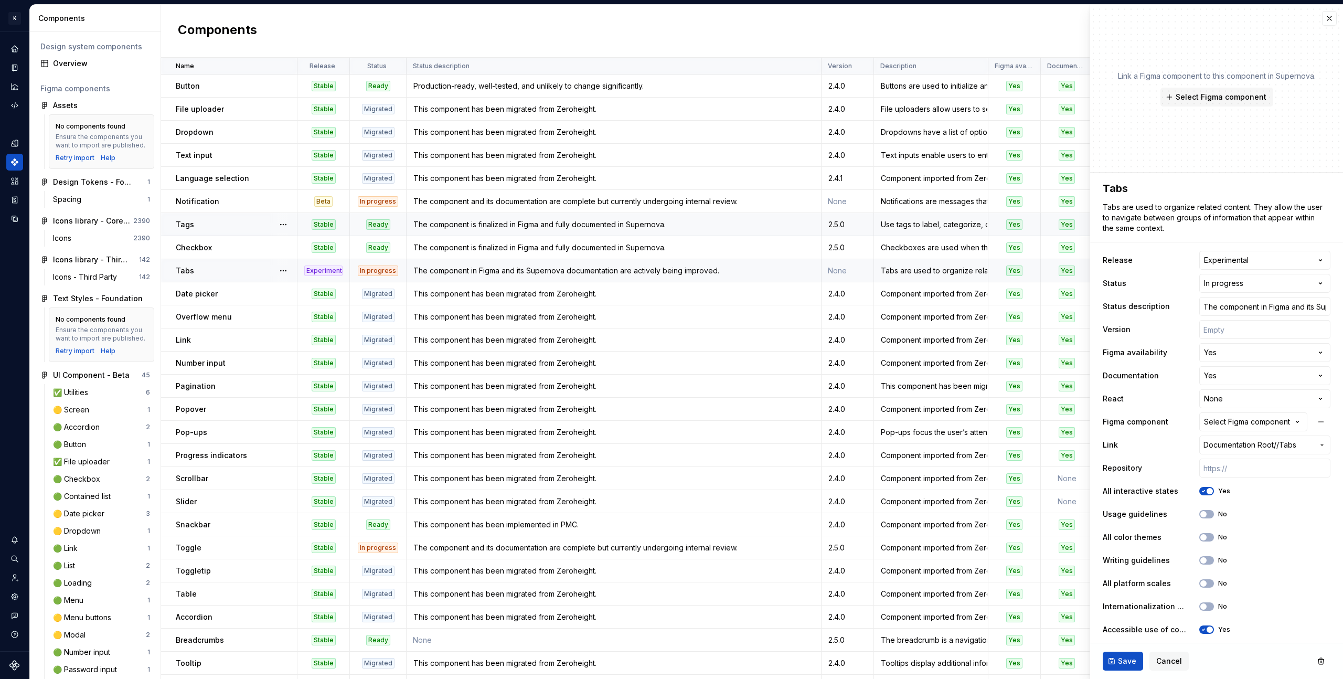
type textarea "*"
click at [1239, 253] on html "K KES Design system data Components Design system components Overview Figma com…" at bounding box center [671, 339] width 1343 height 679
select select "**********"
click at [1132, 662] on span "Save" at bounding box center [1127, 661] width 18 height 10
type textarea "*"
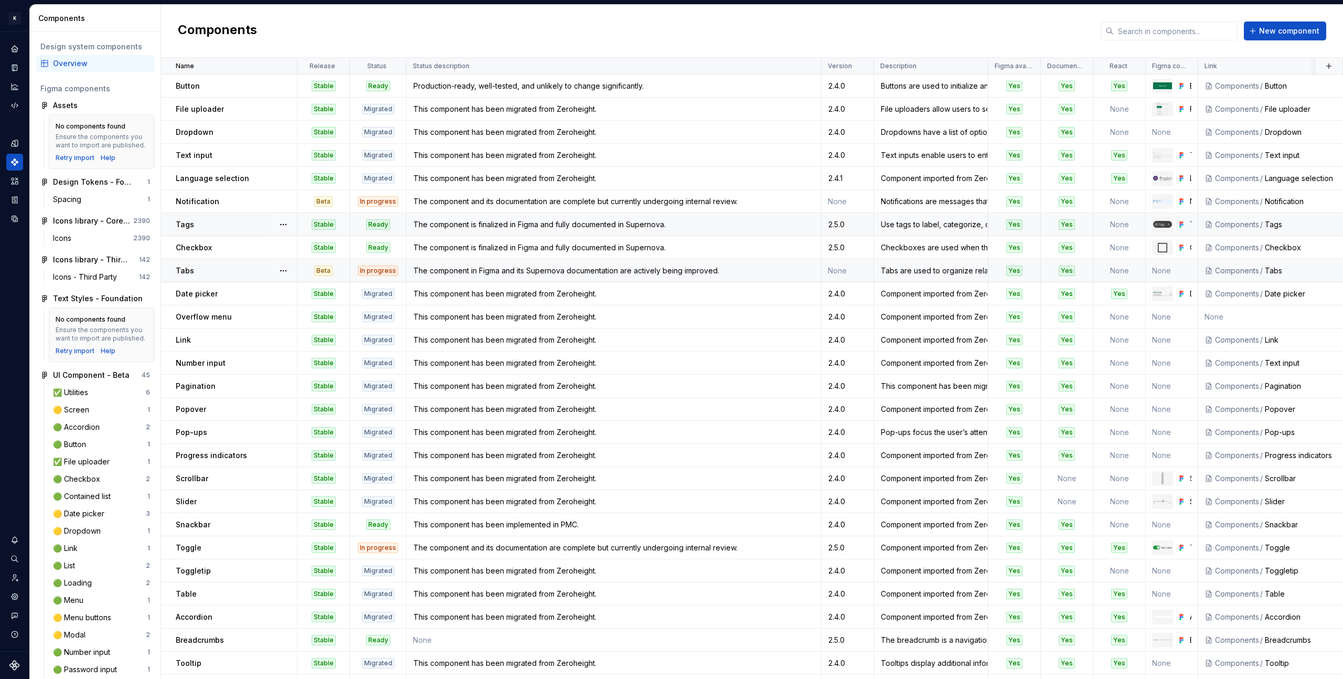
scroll to position [94, 0]
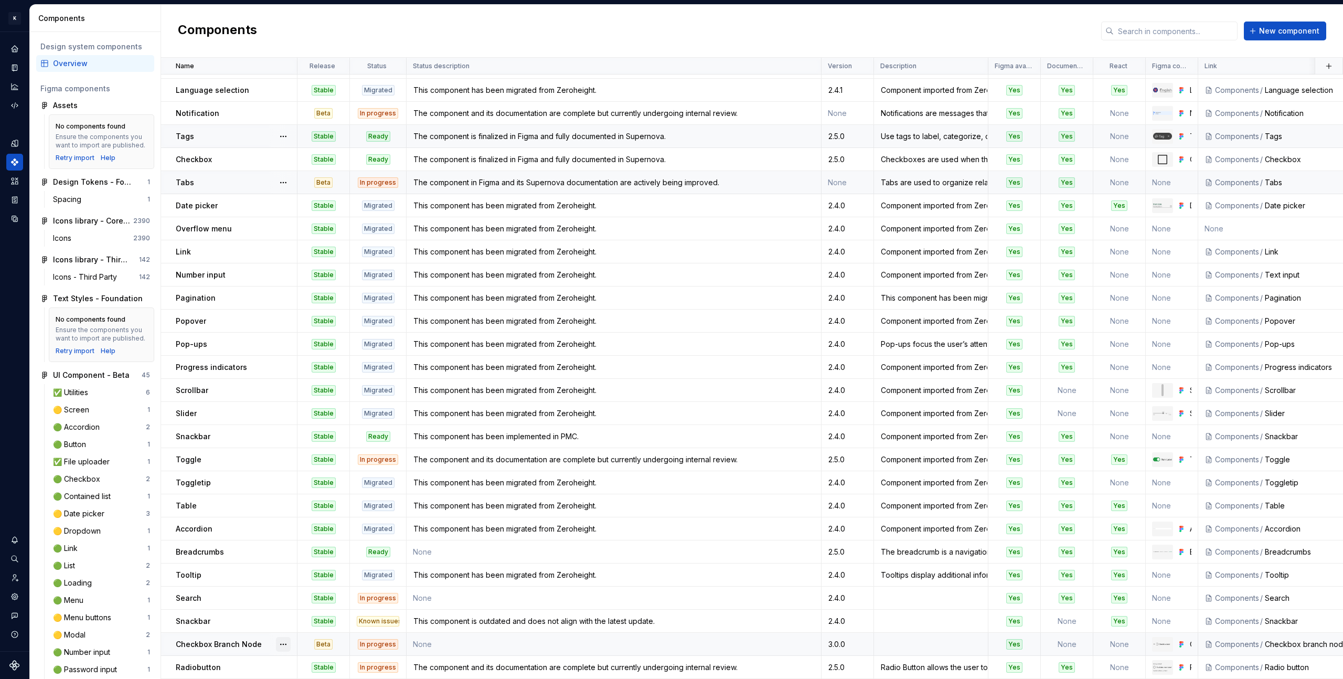
click at [282, 640] on button "button" at bounding box center [283, 644] width 15 height 15
click at [258, 641] on html "K KES Design system data Components Design system components Overview Figma com…" at bounding box center [671, 339] width 1343 height 679
